Goal: Ask a question: Seek information or help from site administrators or community

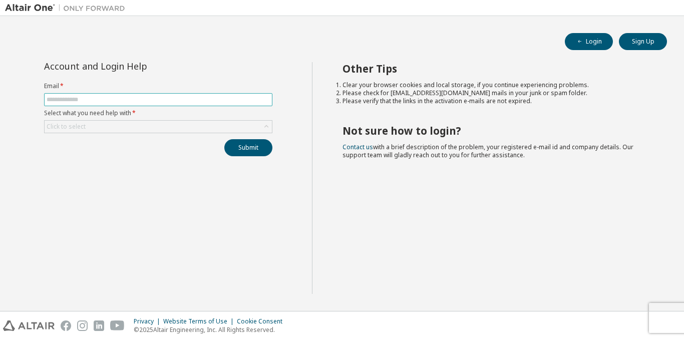
drag, startPoint x: 0, startPoint y: 0, endPoint x: 156, endPoint y: 94, distance: 181.7
click at [156, 94] on span at bounding box center [158, 99] width 228 height 13
click at [156, 99] on input "text" at bounding box center [158, 100] width 223 height 8
type input "**********"
click at [132, 131] on div "Click to select" at bounding box center [158, 127] width 227 height 12
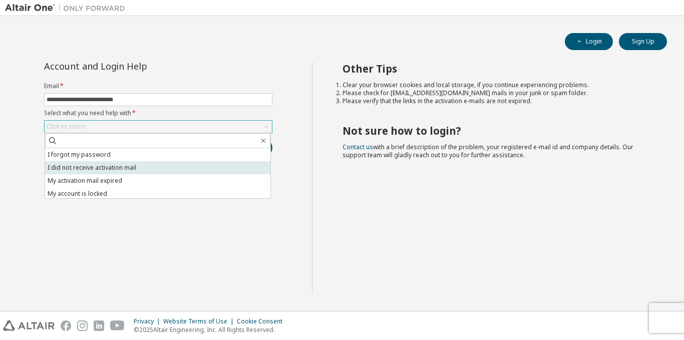
click at [136, 168] on li "I did not receive activation mail" at bounding box center [157, 167] width 225 height 13
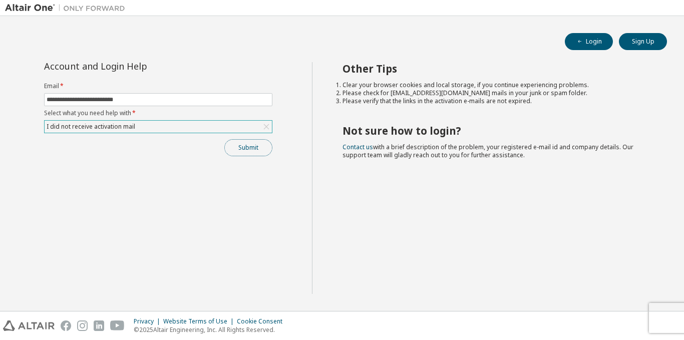
click at [250, 152] on button "Submit" at bounding box center [248, 147] width 48 height 17
